Goal: Task Accomplishment & Management: Complete application form

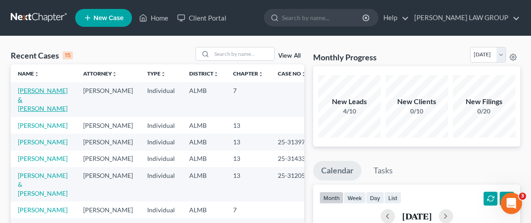
click at [55, 91] on link "[PERSON_NAME] & [PERSON_NAME]" at bounding box center [43, 100] width 50 height 26
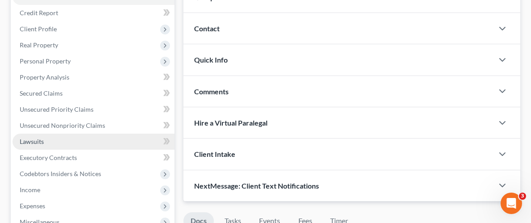
scroll to position [106, 0]
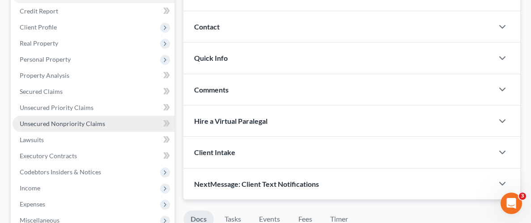
click at [47, 124] on span "Unsecured Nonpriority Claims" at bounding box center [63, 124] width 86 height 8
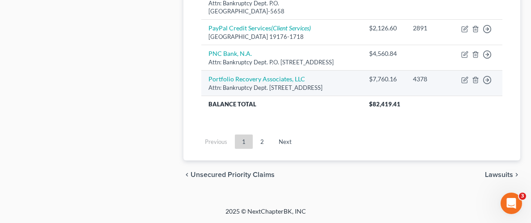
scroll to position [992, 0]
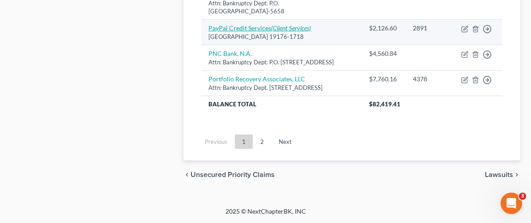
click at [282, 32] on icon "(Client Services)" at bounding box center [291, 28] width 40 height 8
select select "39"
select select "2"
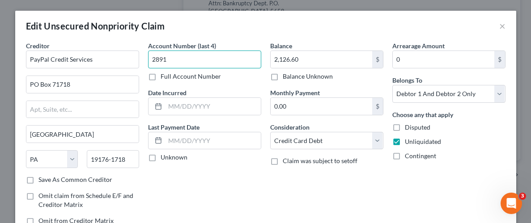
click at [186, 61] on input "2891" at bounding box center [204, 60] width 113 height 18
type input "2831"
click at [281, 190] on div "Balance 2,126.60 $ Balance Unknown Balance Undetermined 2,126.60 $ Balance Unkn…" at bounding box center [327, 137] width 122 height 192
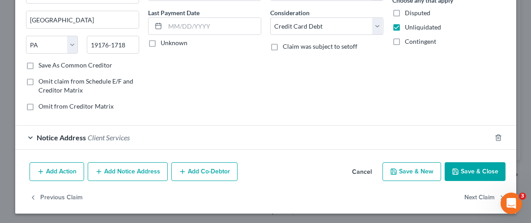
scroll to position [115, 0]
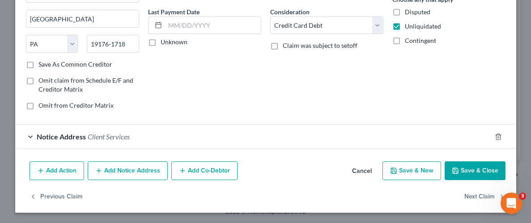
click at [474, 167] on button "Save & Close" at bounding box center [475, 171] width 61 height 19
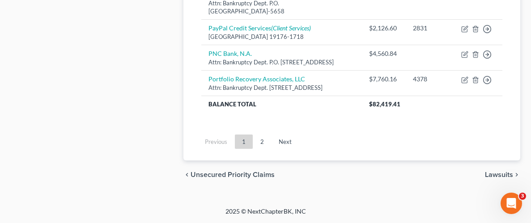
scroll to position [1027, 0]
click at [265, 141] on link "2" at bounding box center [262, 142] width 18 height 14
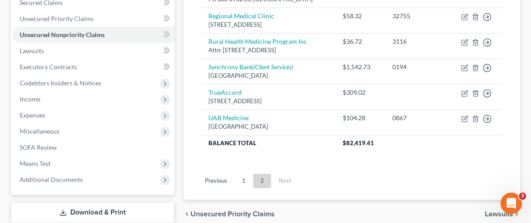
scroll to position [216, 0]
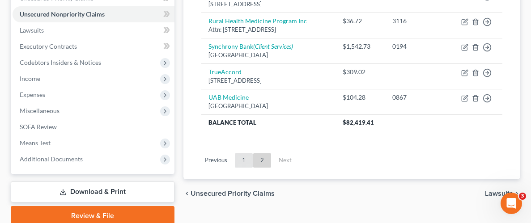
click at [244, 164] on link "1" at bounding box center [244, 161] width 18 height 14
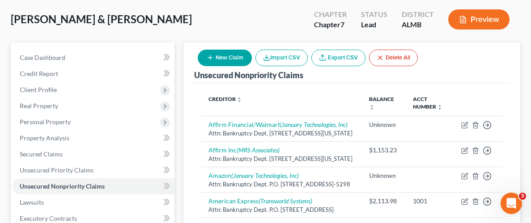
scroll to position [0, 0]
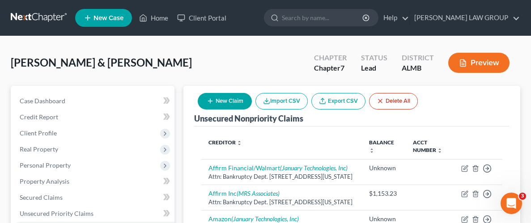
click at [235, 101] on button "New Claim" at bounding box center [225, 101] width 54 height 17
select select "2"
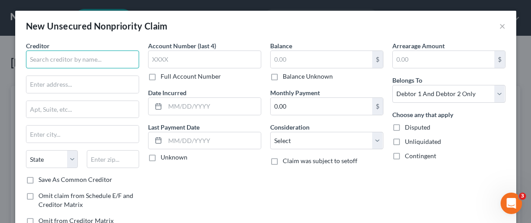
click at [121, 54] on input "text" at bounding box center [82, 60] width 113 height 18
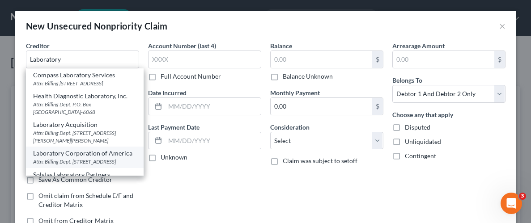
click at [77, 166] on div "Attn: Billing Dept. [STREET_ADDRESS]" at bounding box center [84, 162] width 103 height 8
type input "Laboratory Corporation of America"
type input "Attn: Billing Dept."
type input "PO Box 2240"
type input "[GEOGRAPHIC_DATA]"
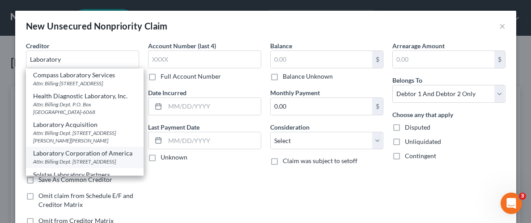
select select "28"
type input "27216-2240"
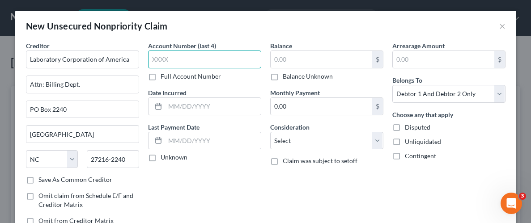
click at [218, 64] on input "text" at bounding box center [204, 60] width 113 height 18
type input "3370"
click at [405, 143] on label "Unliquidated" at bounding box center [423, 141] width 36 height 9
click at [409, 143] on input "Unliquidated" at bounding box center [412, 140] width 6 height 6
checkbox input "true"
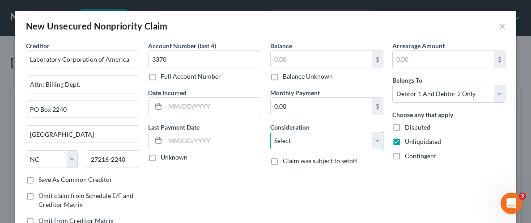
click at [380, 146] on select "Select Cable / Satellite Services Collection Agency Credit Card Debt Debt Couns…" at bounding box center [326, 141] width 113 height 18
click at [270, 132] on select "Select Cable / Satellite Services Collection Agency Credit Card Debt Debt Couns…" at bounding box center [326, 141] width 113 height 18
click at [373, 141] on select "Select Cable / Satellite Services Collection Agency Credit Card Debt Debt Couns…" at bounding box center [326, 141] width 113 height 18
select select "9"
click at [270, 132] on select "Select Cable / Satellite Services Collection Agency Credit Card Debt Debt Couns…" at bounding box center [326, 141] width 113 height 18
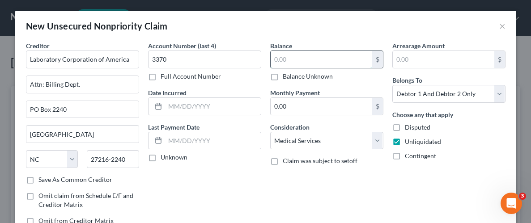
click at [317, 65] on input "text" at bounding box center [322, 59] width 102 height 17
type input "195.46"
click at [388, 190] on div "Arrearage Amount $ Belongs To * Select Debtor 1 Only Debtor 2 Only Debtor 1 And…" at bounding box center [449, 137] width 122 height 192
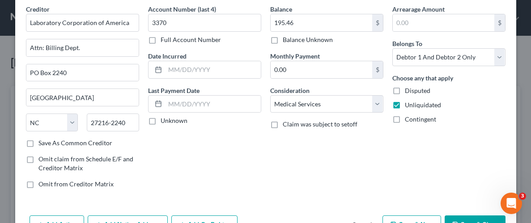
scroll to position [65, 0]
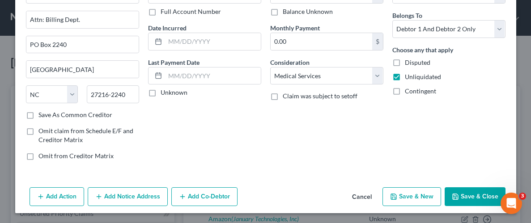
click at [478, 197] on button "Save & Close" at bounding box center [475, 197] width 61 height 19
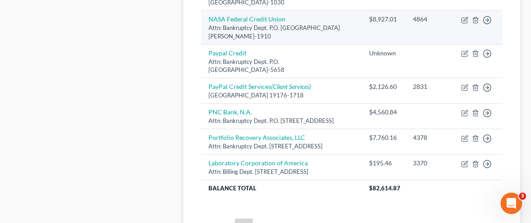
scroll to position [887, 0]
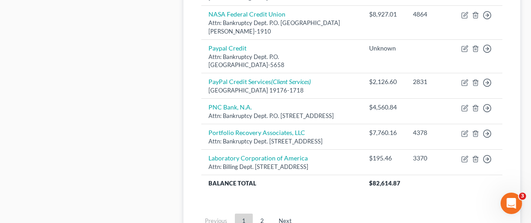
drag, startPoint x: 299, startPoint y: 12, endPoint x: 304, endPoint y: 14, distance: 5.2
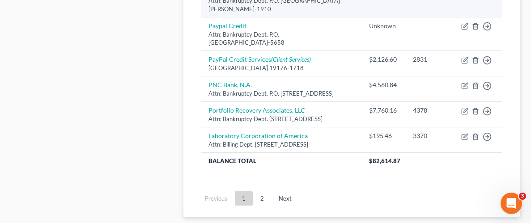
scroll to position [927, 0]
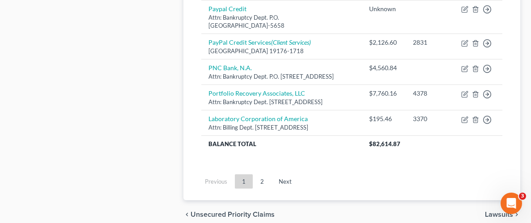
select select "21"
select select "2"
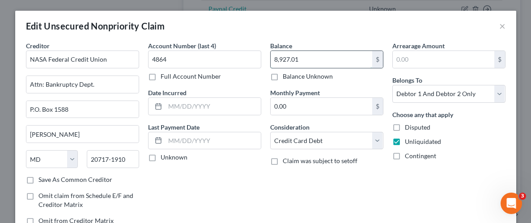
click at [312, 60] on input "8,927.01" at bounding box center [322, 59] width 102 height 17
type input "9,780.28"
click at [385, 172] on div "Balance 9,780.28 $ Balance Unknown Balance Undetermined 9,780.28 $ Balance Unkn…" at bounding box center [327, 137] width 122 height 192
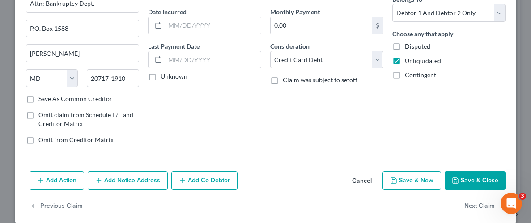
scroll to position [89, 0]
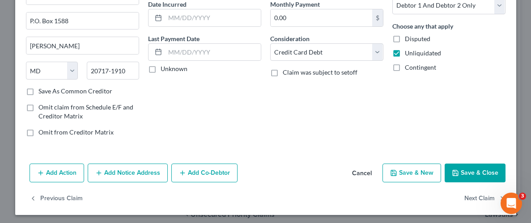
click at [482, 174] on button "Save & Close" at bounding box center [475, 173] width 61 height 19
